Goal: Transaction & Acquisition: Purchase product/service

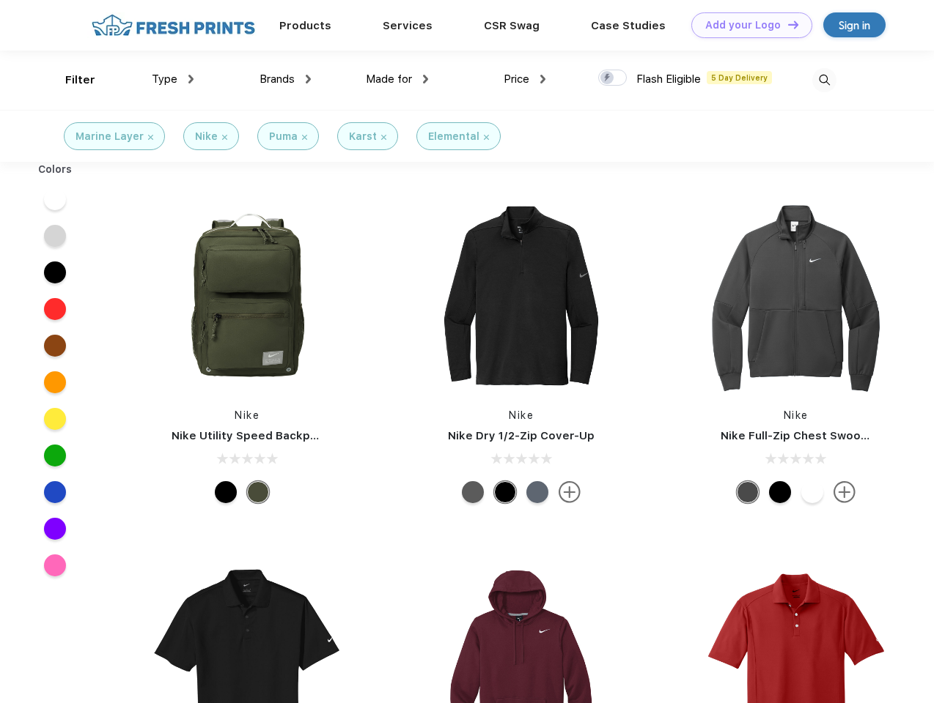
click at [746, 25] on link "Add your Logo Design Tool" at bounding box center [751, 25] width 121 height 26
click at [0, 0] on div "Design Tool" at bounding box center [0, 0] width 0 height 0
click at [786, 24] on link "Add your Logo Design Tool" at bounding box center [751, 25] width 121 height 26
click at [70, 80] on div "Filter" at bounding box center [80, 80] width 30 height 17
click at [173, 79] on span "Type" at bounding box center [165, 79] width 26 height 13
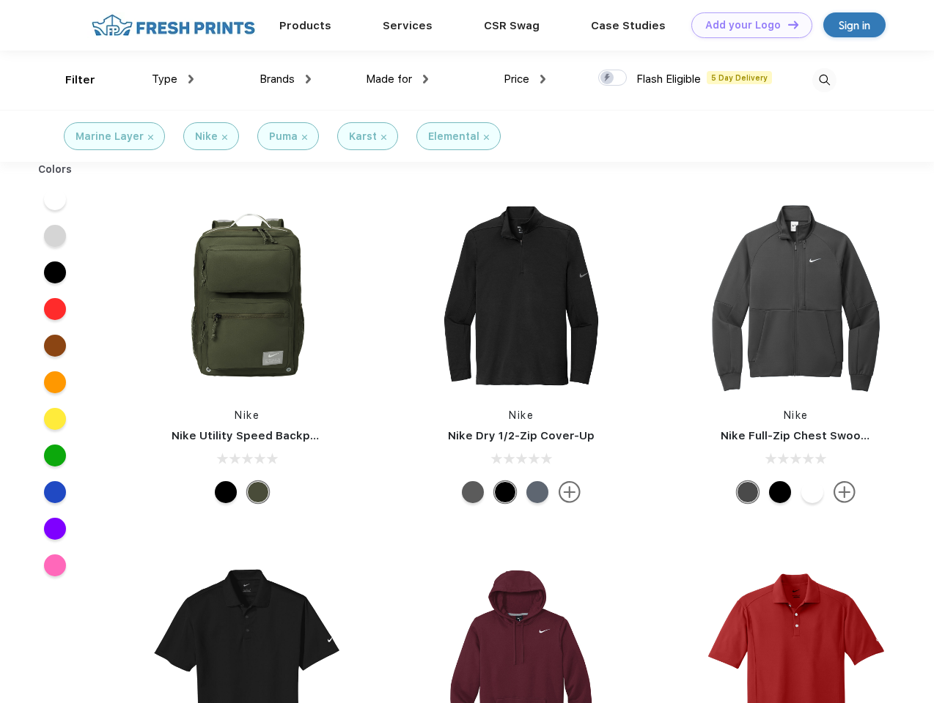
click at [285, 79] on span "Brands" at bounding box center [276, 79] width 35 height 13
click at [397, 79] on span "Made for" at bounding box center [389, 79] width 46 height 13
click at [525, 79] on span "Price" at bounding box center [516, 79] width 26 height 13
click at [613, 78] on div at bounding box center [612, 78] width 29 height 16
click at [607, 78] on input "checkbox" at bounding box center [603, 74] width 10 height 10
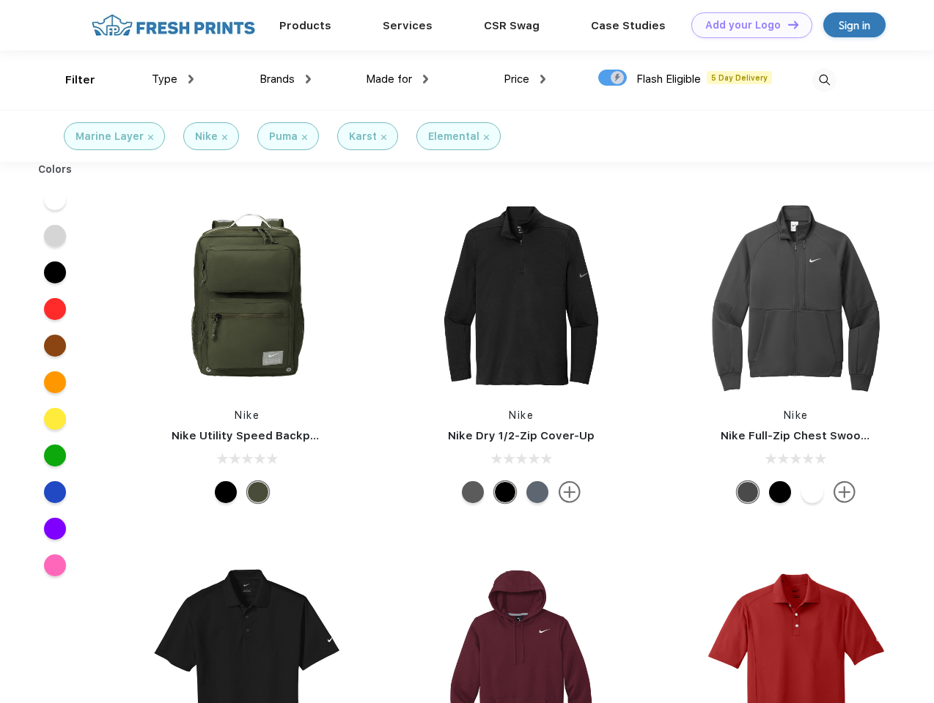
click at [824, 80] on img at bounding box center [824, 80] width 24 height 24
